Goal: Information Seeking & Learning: Learn about a topic

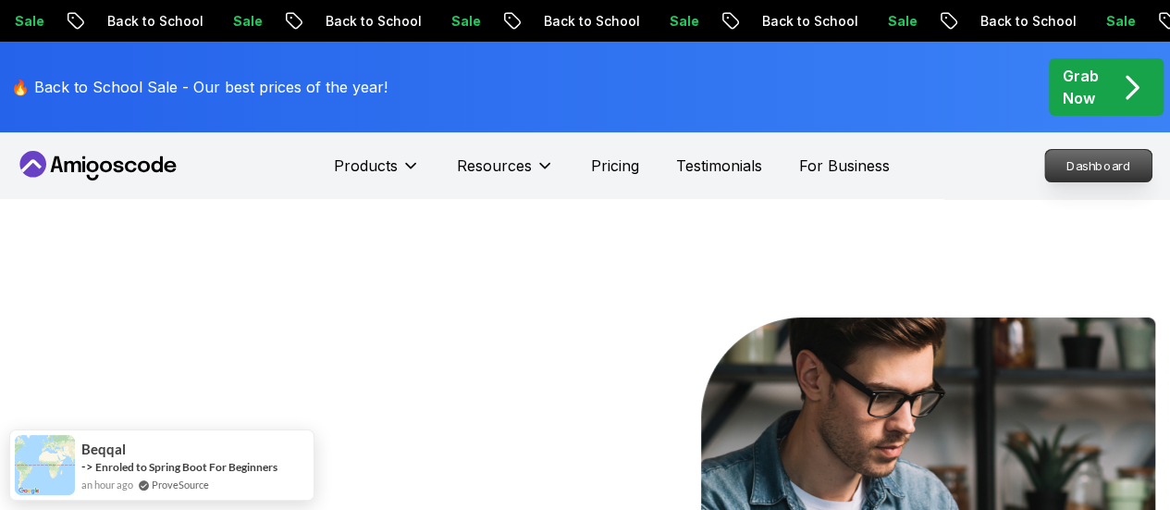
click at [1075, 166] on p "Dashboard" at bounding box center [1098, 165] width 106 height 31
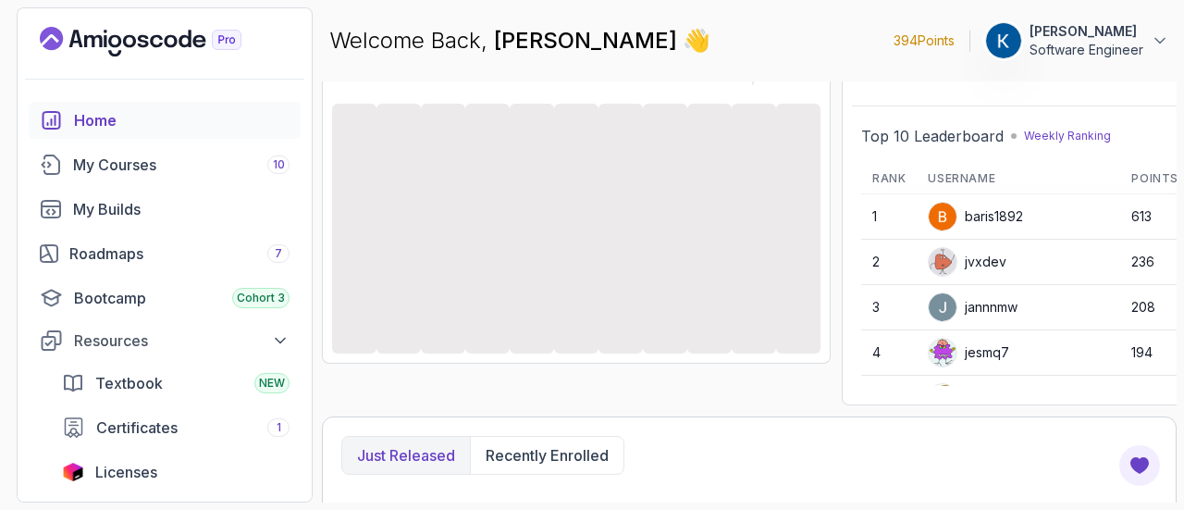
scroll to position [43, 0]
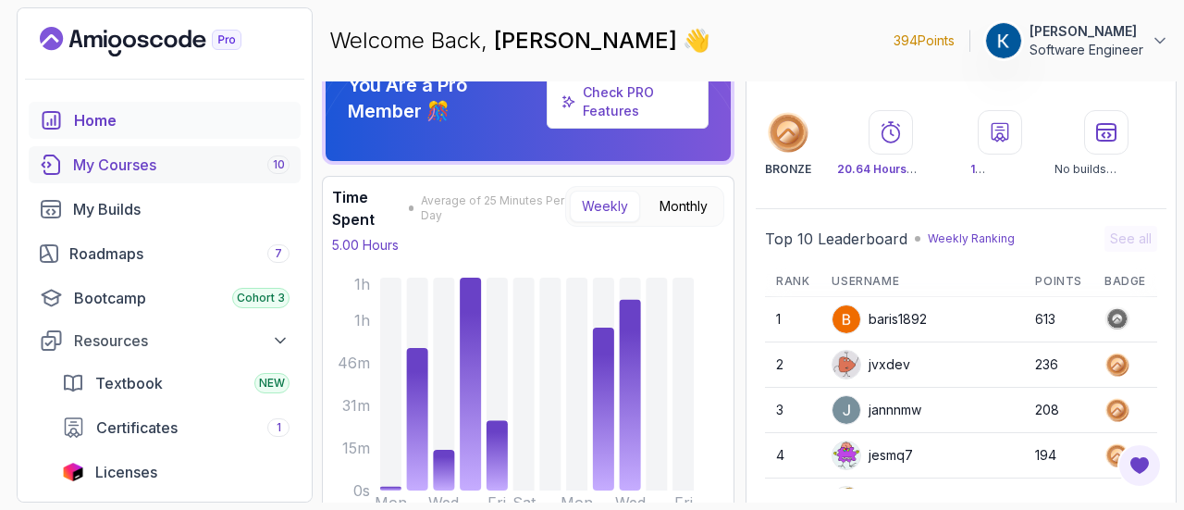
click at [179, 155] on div "My Courses 10" at bounding box center [181, 165] width 216 height 22
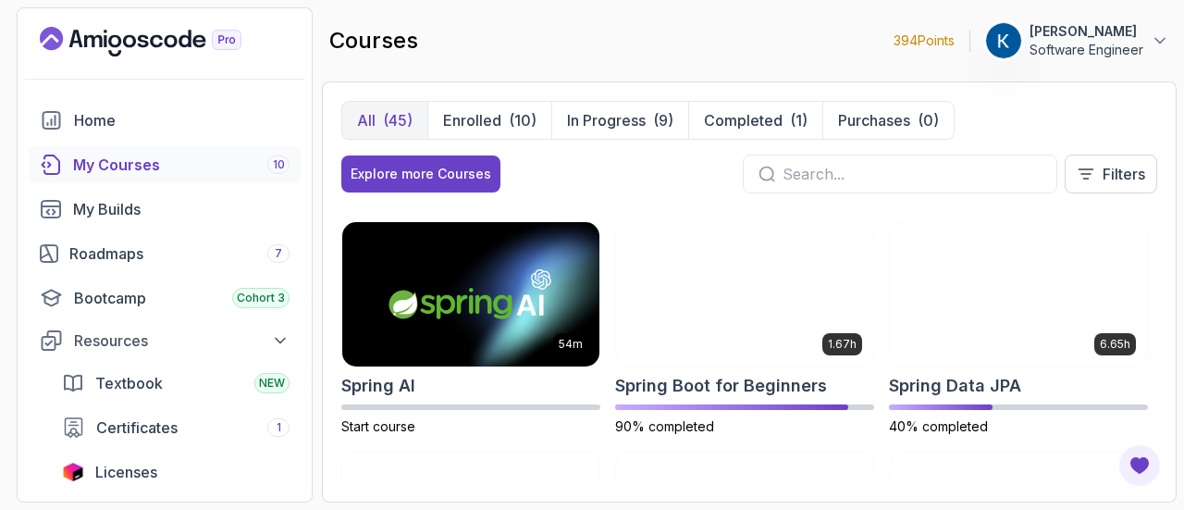
scroll to position [2700, 0]
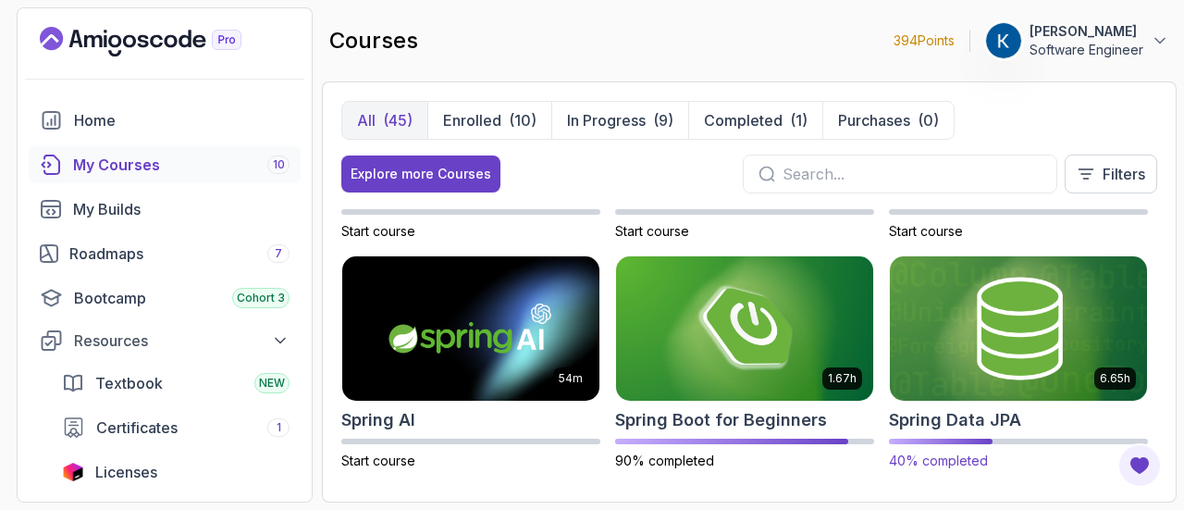
click at [1016, 329] on img at bounding box center [1018, 328] width 270 height 151
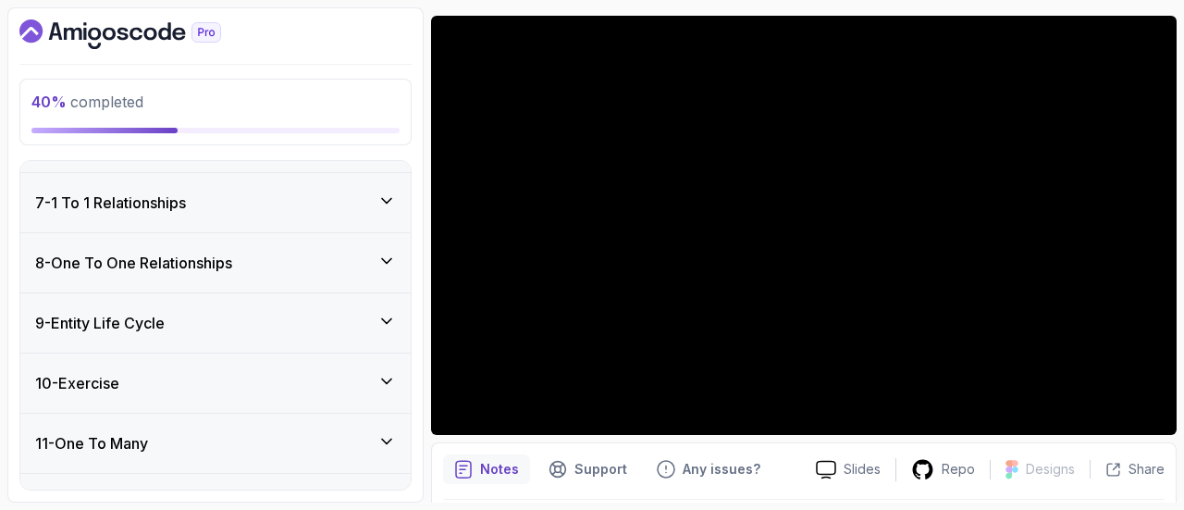
scroll to position [658, 0]
click at [331, 316] on div "9 - Entity Life Cycle" at bounding box center [215, 325] width 361 height 22
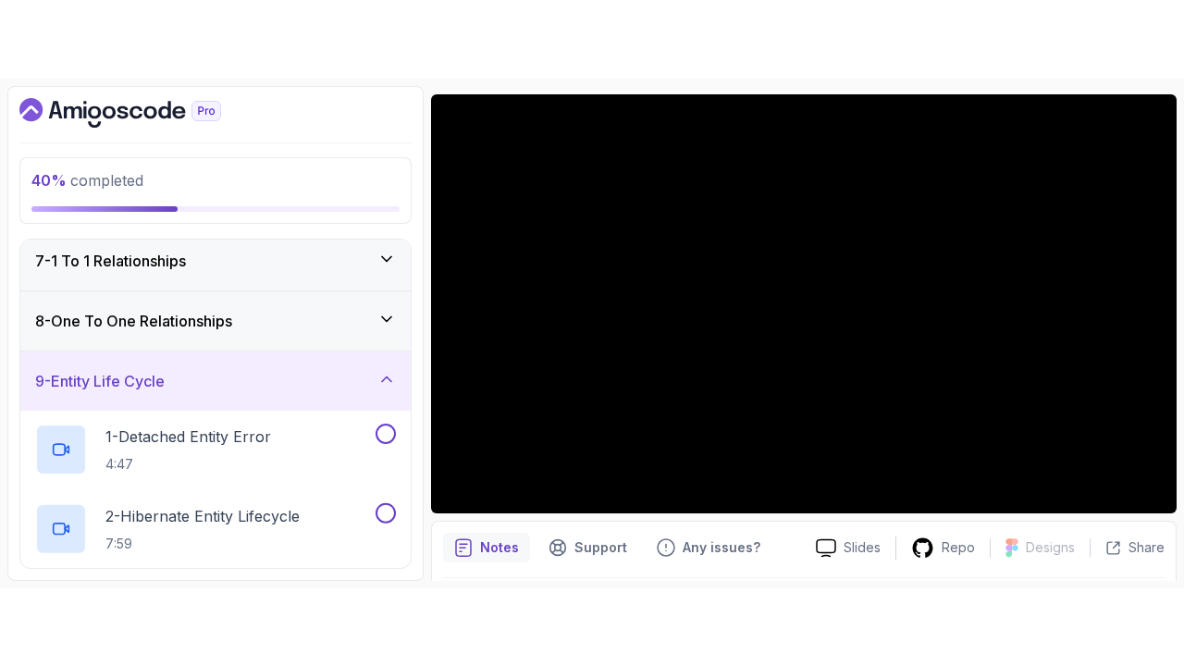
scroll to position [347, 0]
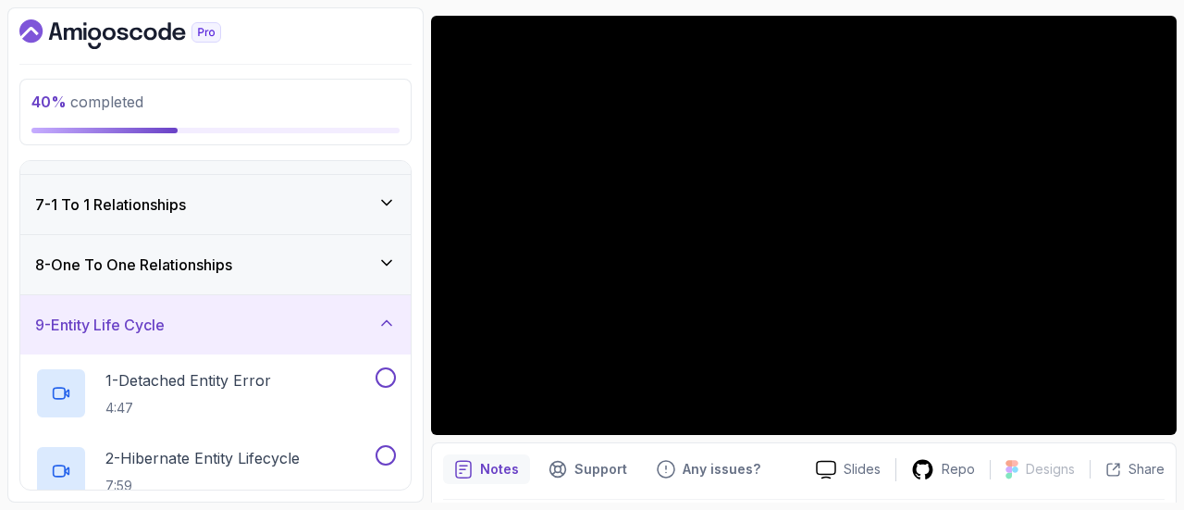
click at [302, 264] on div "8 - One To One Relationships" at bounding box center [215, 264] width 361 height 22
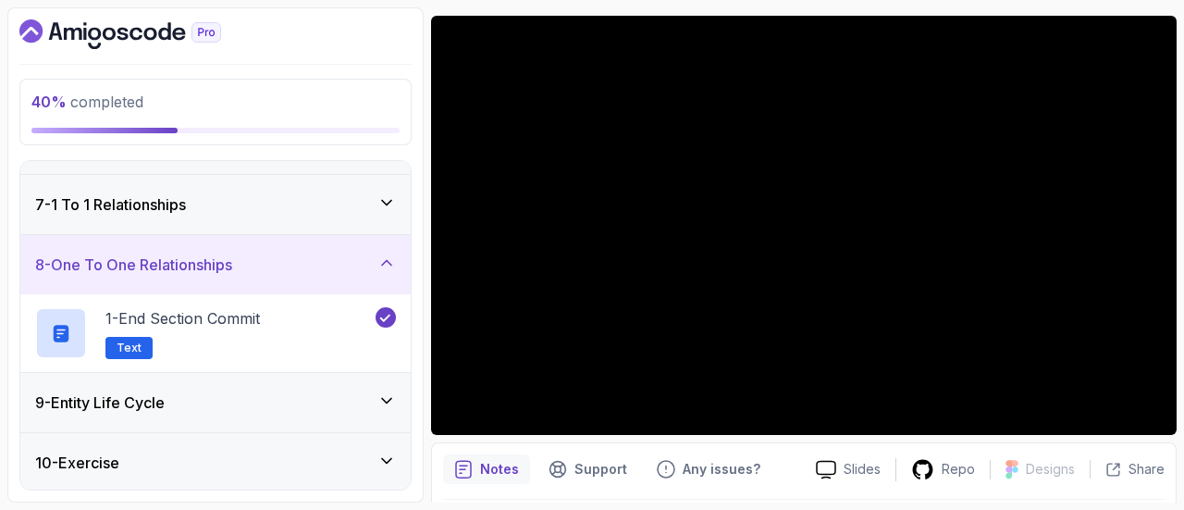
click at [302, 264] on div "8 - One To One Relationships" at bounding box center [215, 264] width 361 height 22
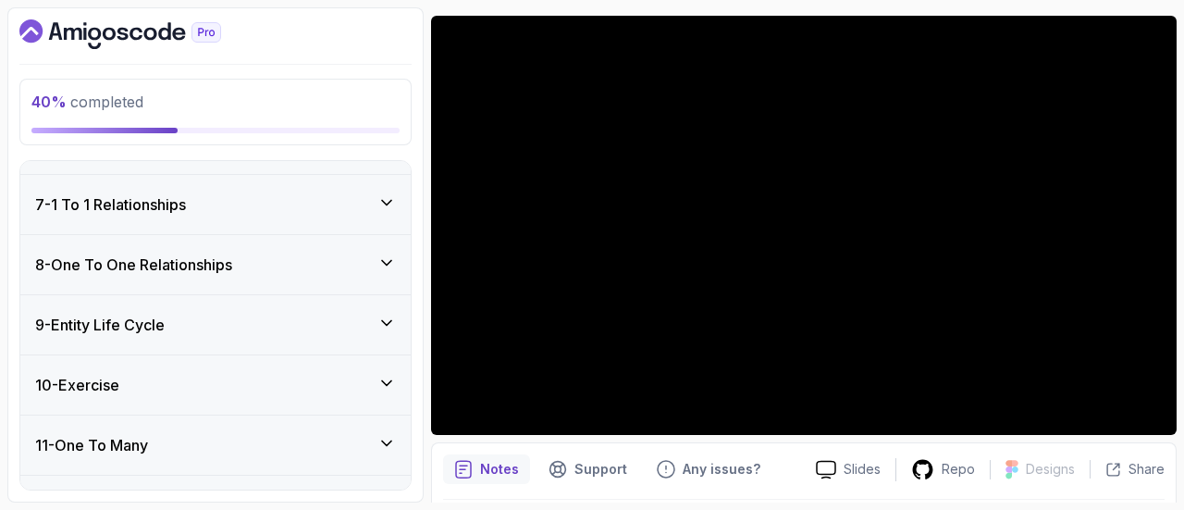
click at [292, 323] on div "9 - Entity Life Cycle" at bounding box center [215, 325] width 361 height 22
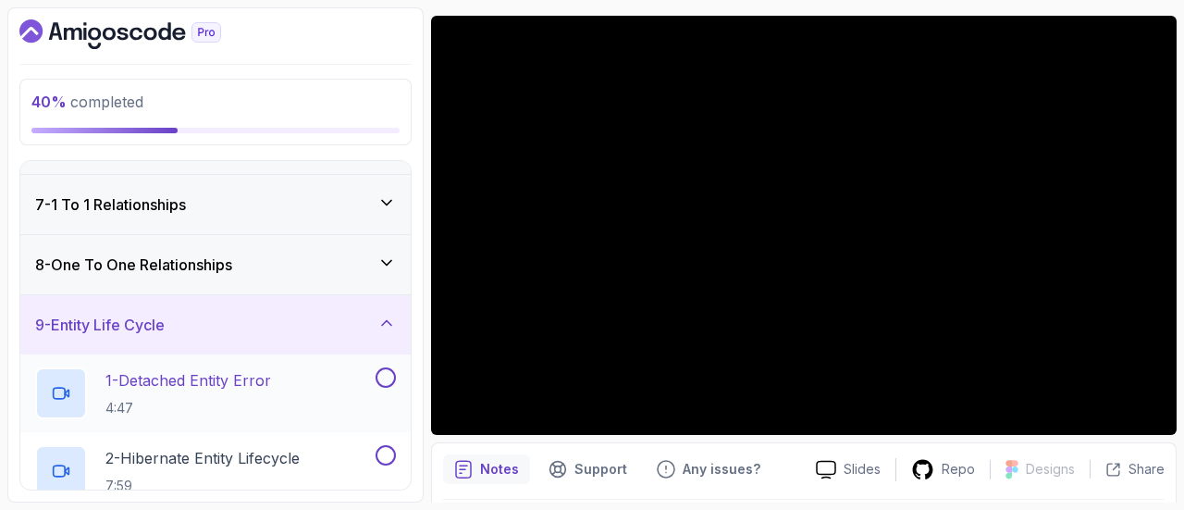
click at [281, 375] on div "1 - Detached Entity Error 4:47" at bounding box center [203, 393] width 337 height 52
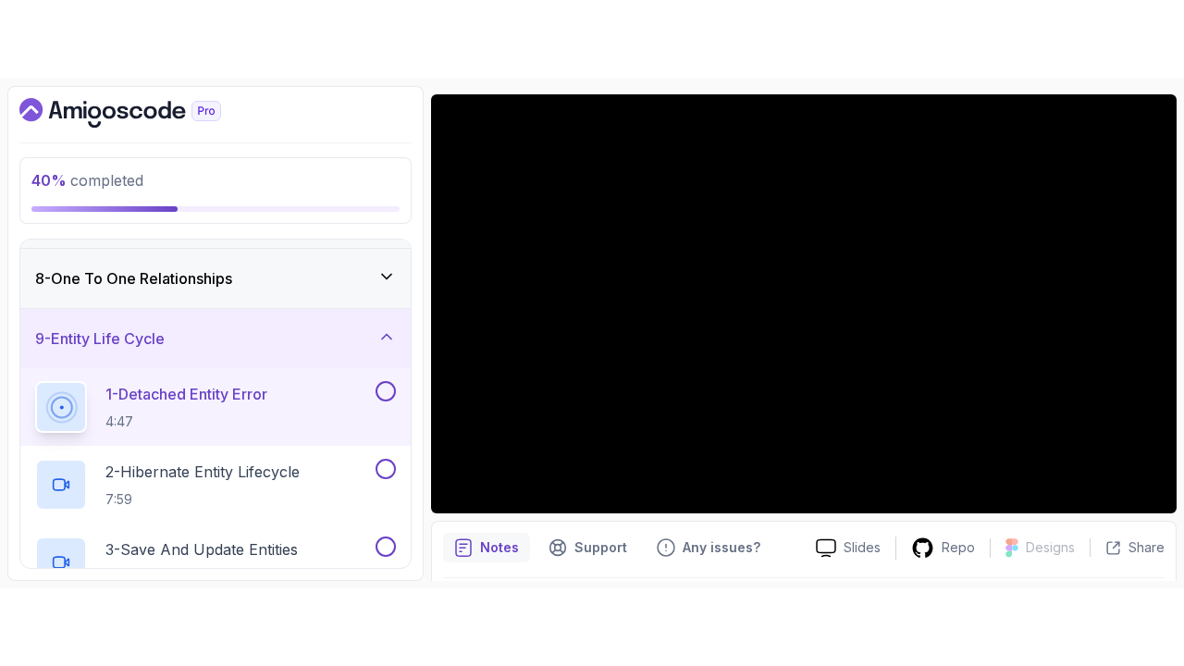
scroll to position [345, 0]
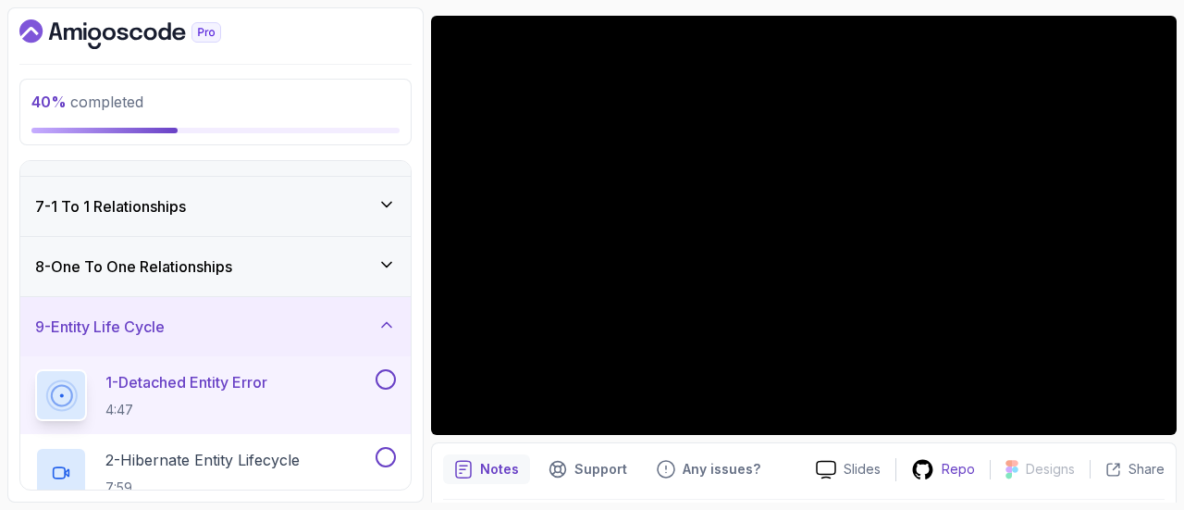
click at [959, 477] on div "Repo" at bounding box center [942, 469] width 93 height 23
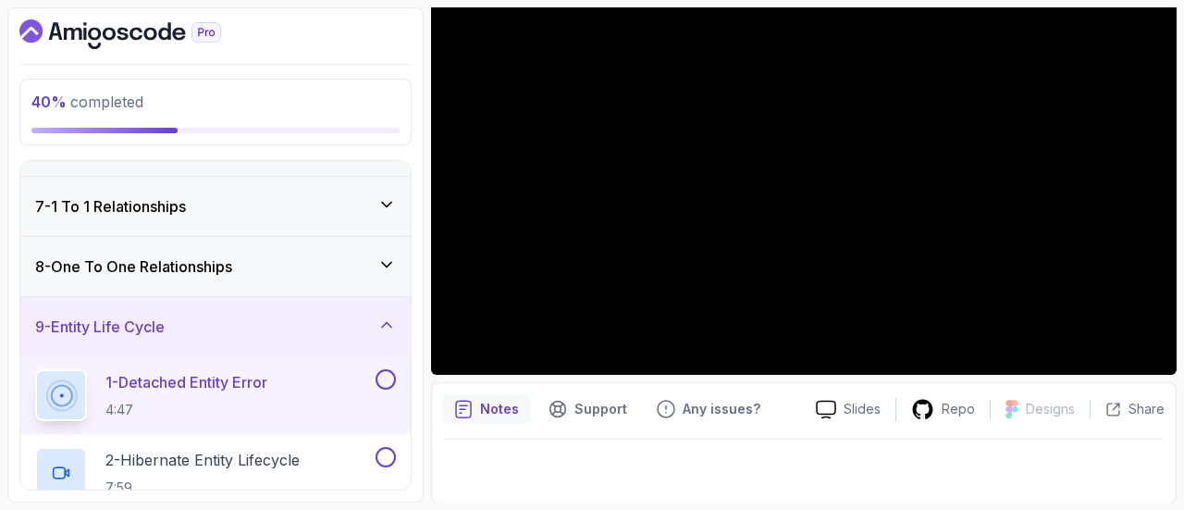
scroll to position [53, 0]
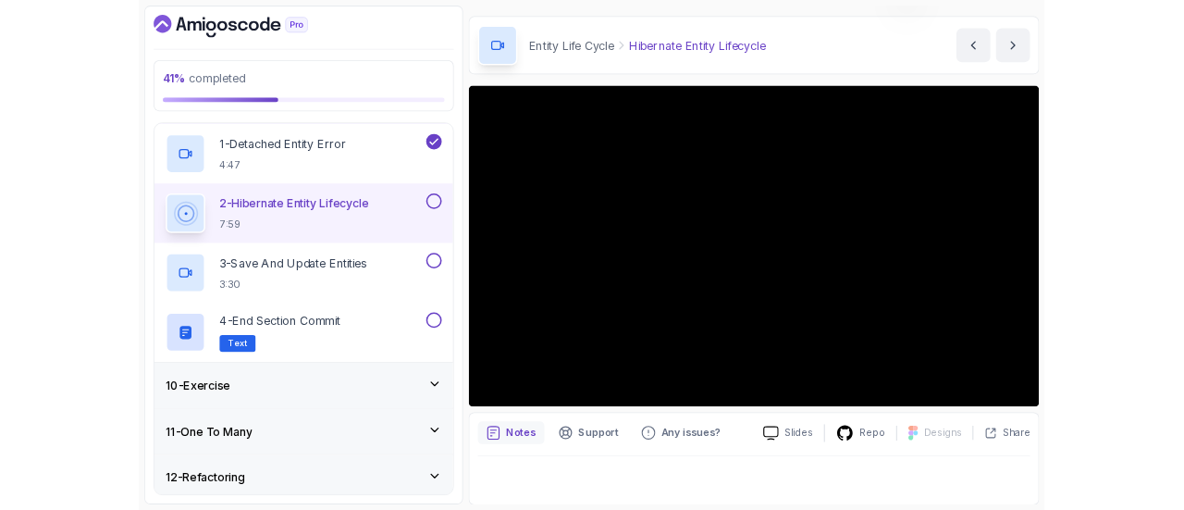
scroll to position [209, 0]
